Goal: Transaction & Acquisition: Purchase product/service

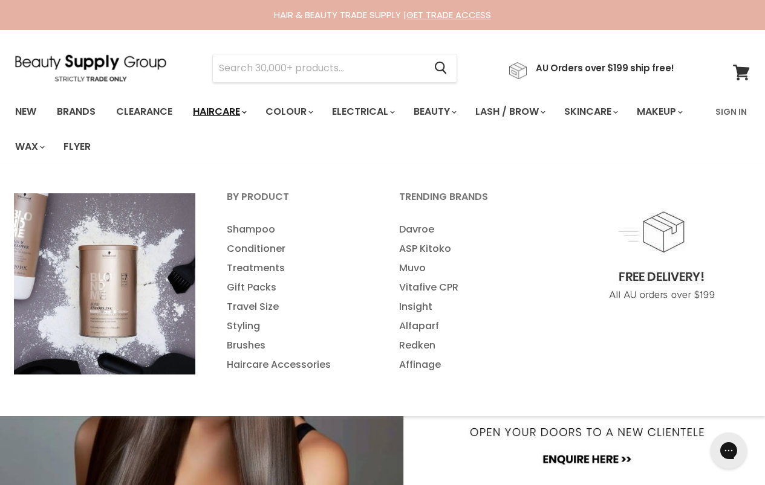
click at [241, 108] on link "Haircare" at bounding box center [219, 111] width 70 height 25
click at [242, 115] on link "Haircare" at bounding box center [219, 111] width 70 height 25
click at [247, 112] on icon "Main menu" at bounding box center [244, 113] width 5 height 4
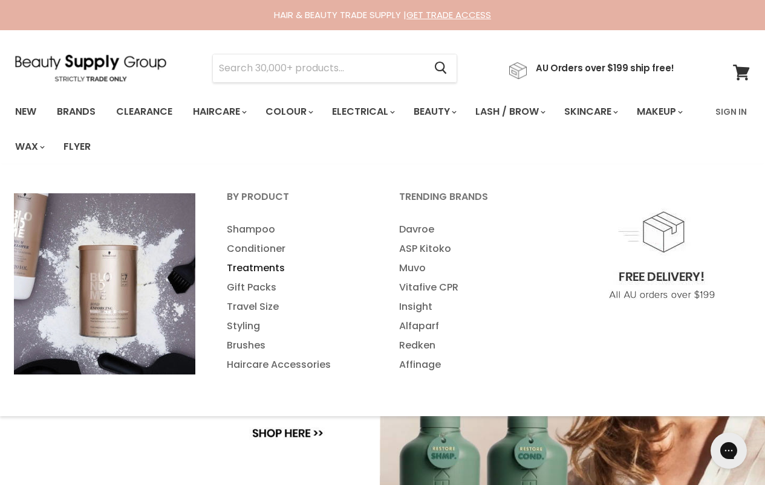
click at [269, 268] on link "Treatments" at bounding box center [297, 268] width 170 height 19
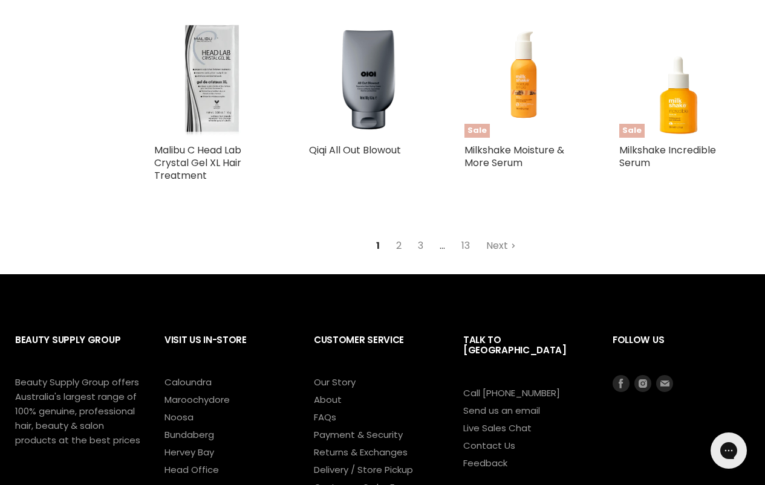
scroll to position [2780, 0]
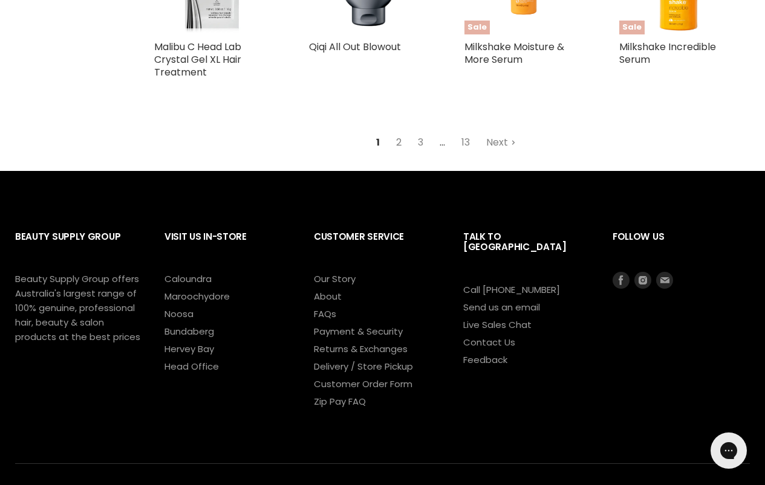
click at [394, 142] on link "2" at bounding box center [398, 143] width 19 height 22
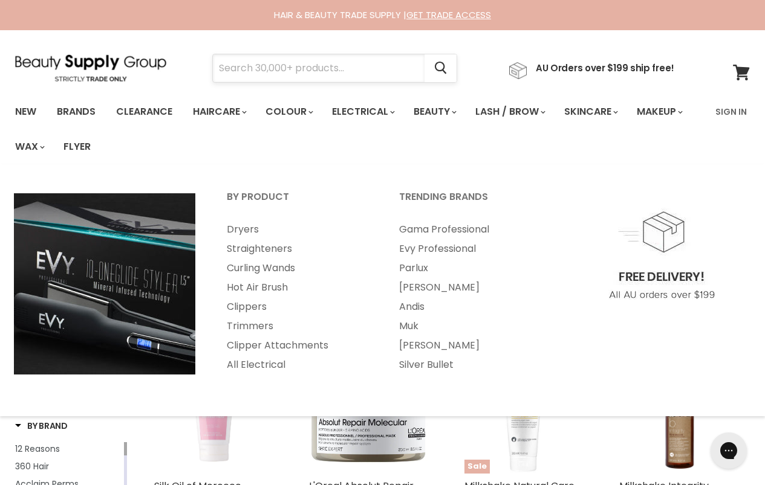
click at [362, 74] on input "Search" at bounding box center [319, 68] width 212 height 28
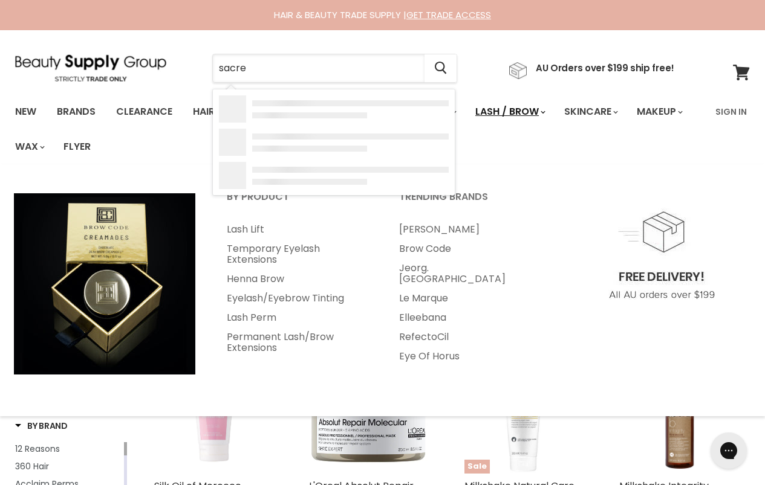
type input "sacred"
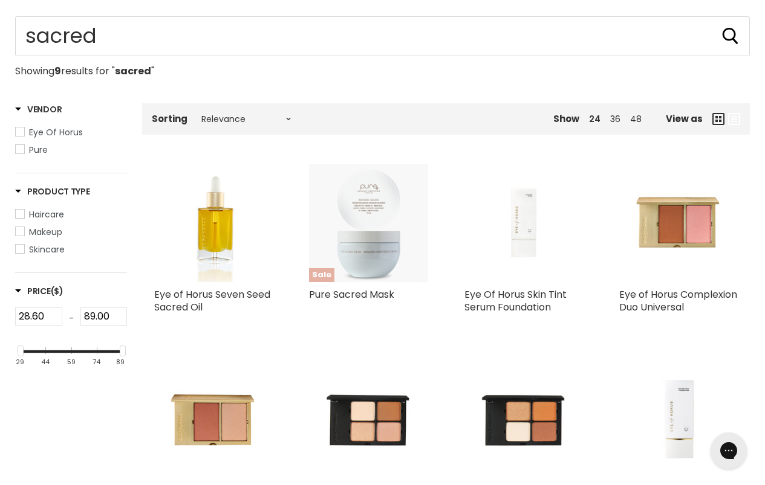
scroll to position [181, 0]
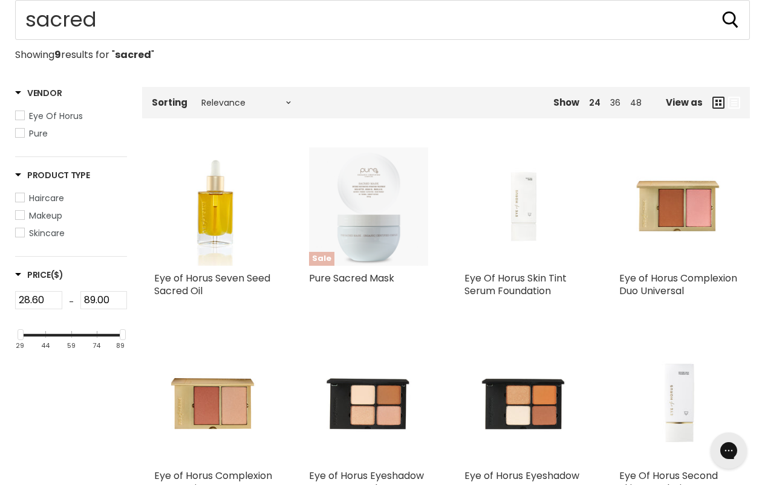
click at [352, 181] on img "Main content" at bounding box center [368, 207] width 118 height 118
